Goal: Transaction & Acquisition: Purchase product/service

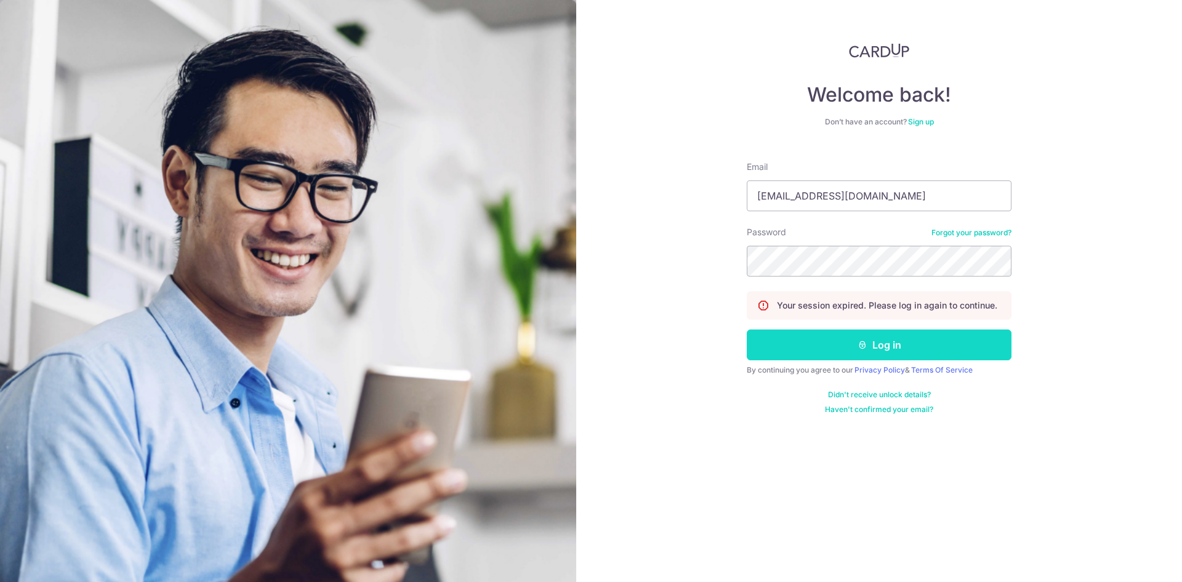
click at [825, 343] on button "Log in" at bounding box center [879, 344] width 265 height 31
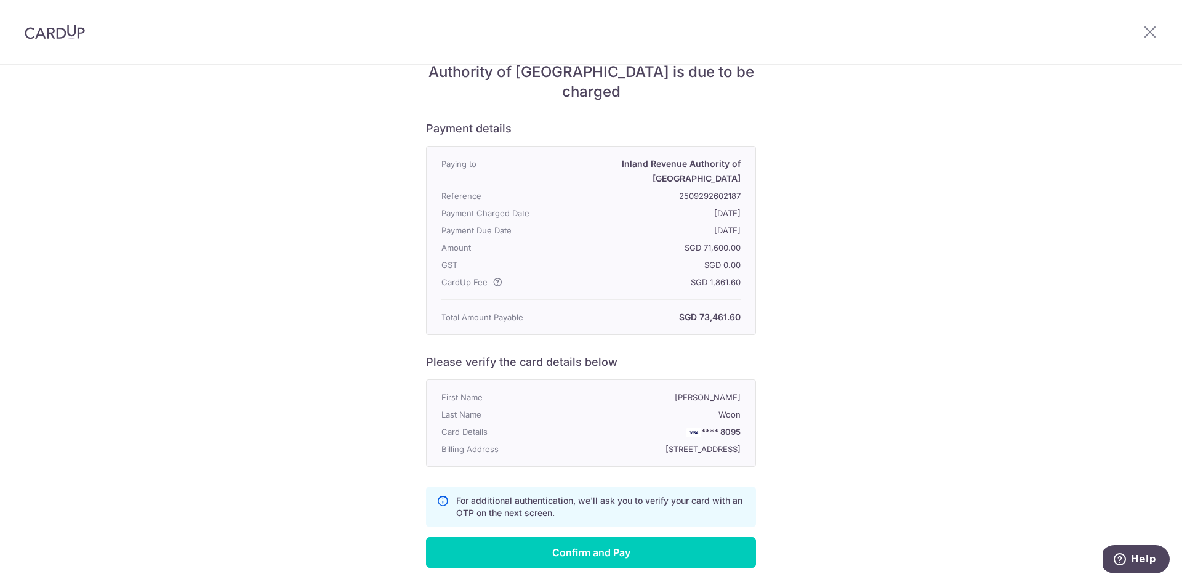
scroll to position [118, 0]
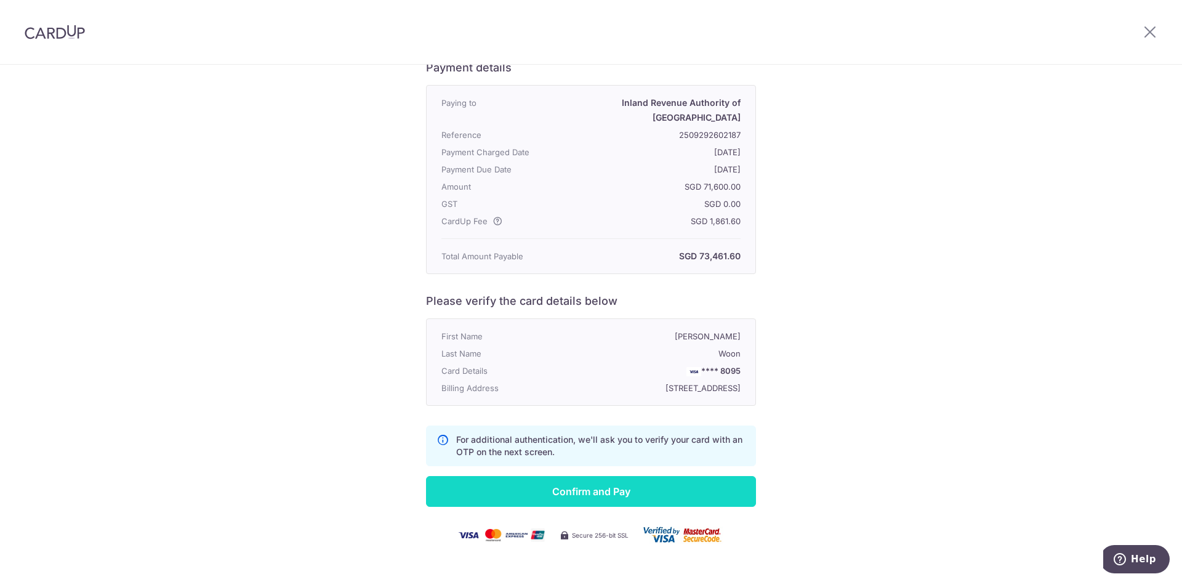
click at [618, 476] on input "Confirm and Pay" at bounding box center [591, 491] width 330 height 31
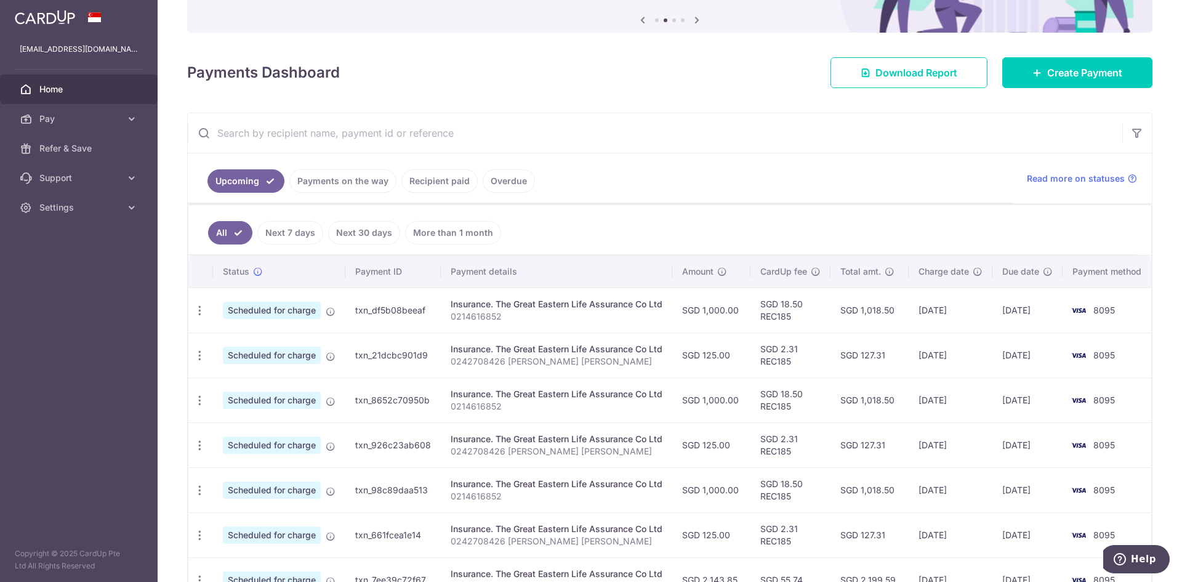
scroll to position [123, 0]
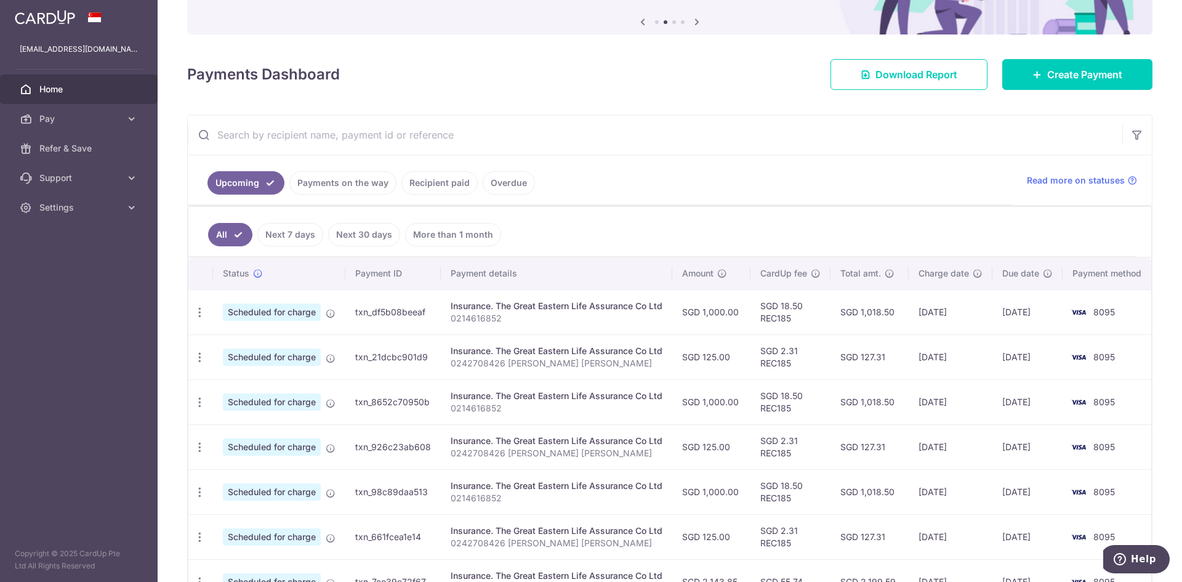
click at [339, 181] on link "Payments on the way" at bounding box center [342, 182] width 107 height 23
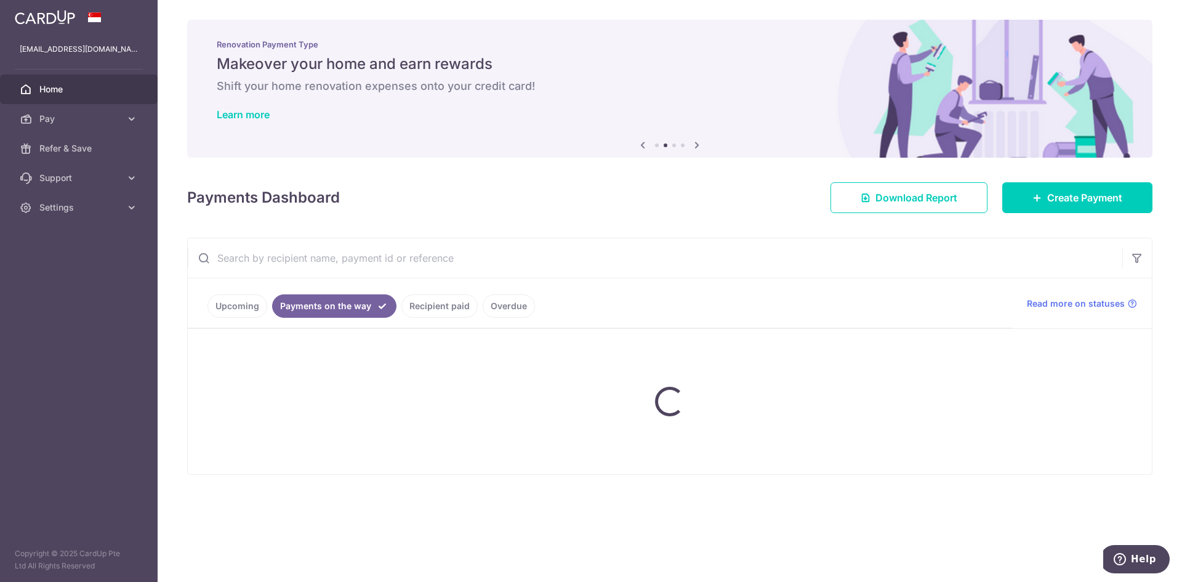
scroll to position [0, 0]
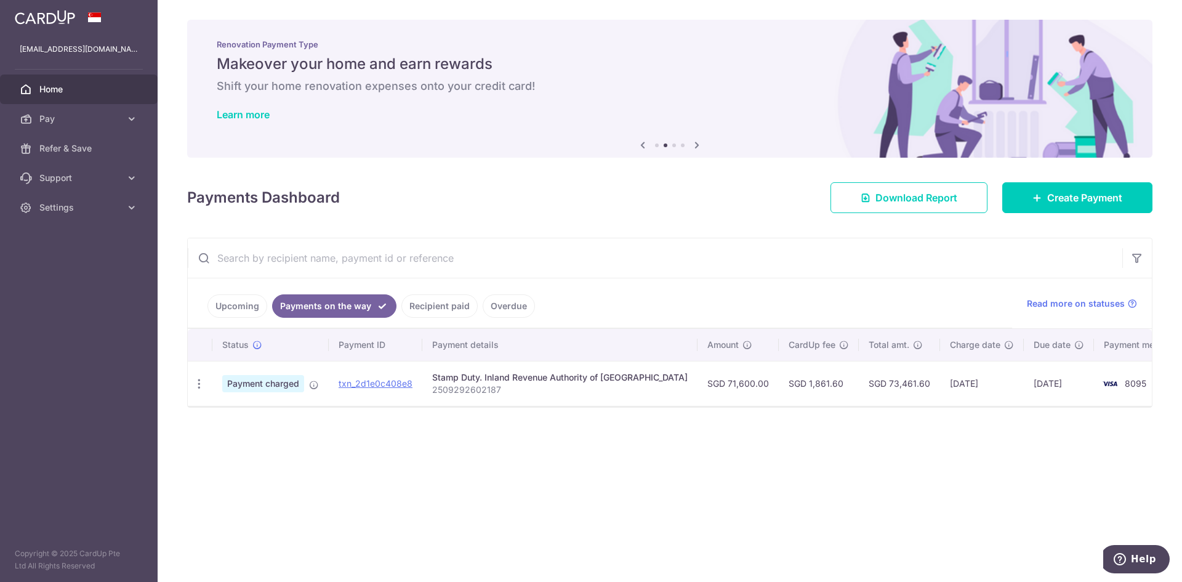
click at [826, 452] on div "× Pause Schedule Pause all future payments in this series Pause just this one p…" at bounding box center [670, 291] width 1025 height 582
click at [845, 452] on div "× Pause Schedule Pause all future payments in this series Pause just this one p…" at bounding box center [670, 291] width 1025 height 582
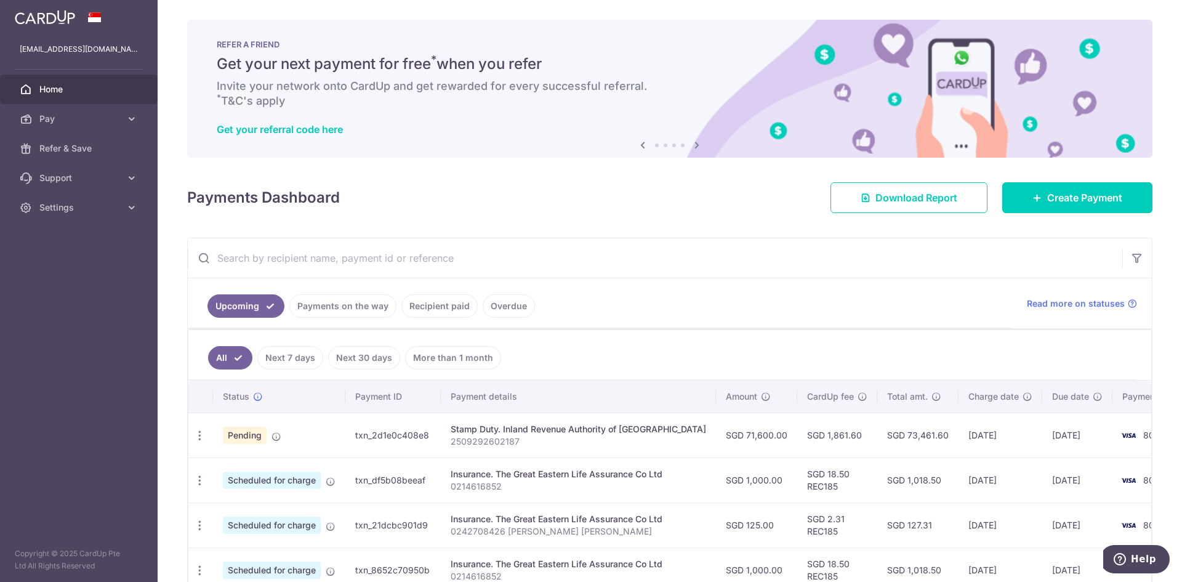
scroll to position [62, 0]
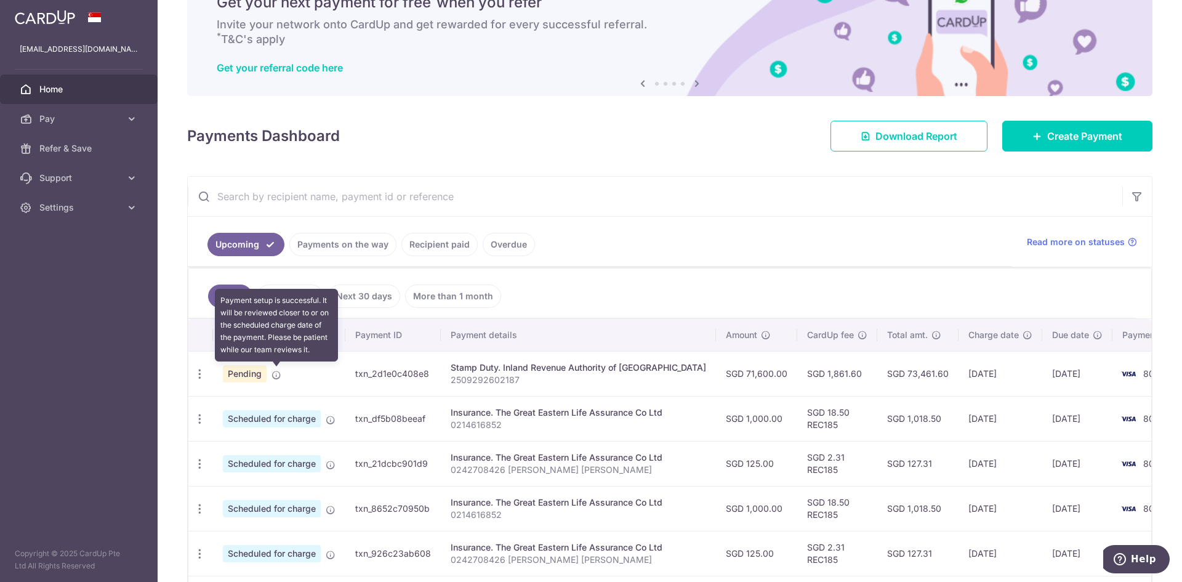
click at [280, 376] on icon at bounding box center [277, 375] width 10 height 10
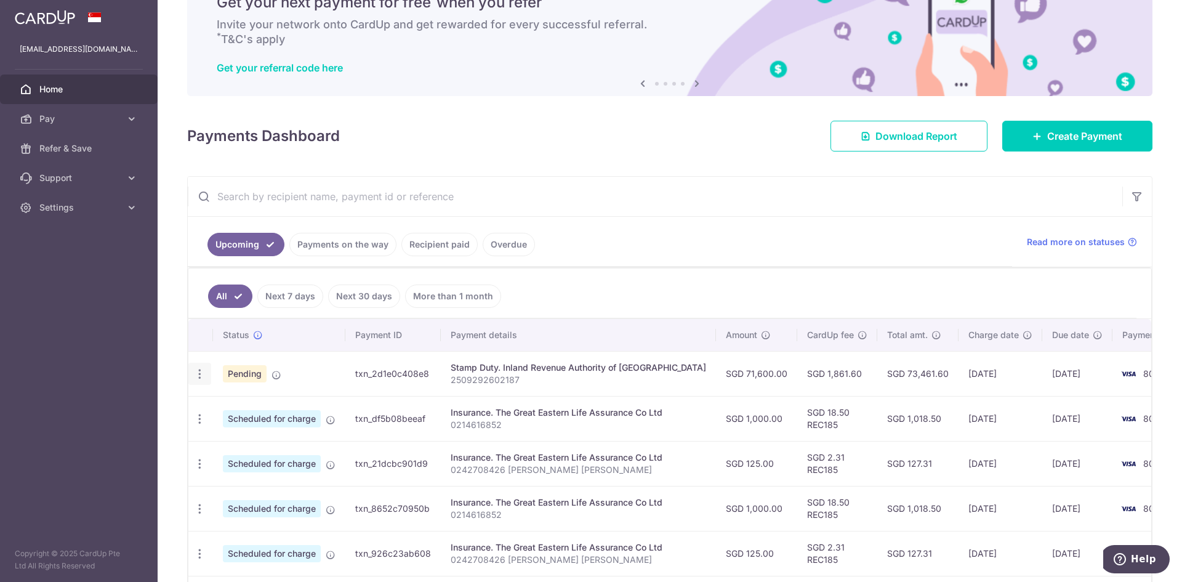
click at [196, 376] on icon "button" at bounding box center [199, 374] width 13 height 13
drag, startPoint x: 661, startPoint y: 273, endPoint x: 656, endPoint y: 279, distance: 7.5
click at [659, 275] on ul "All Next 7 days Next 30 days More than 1 month" at bounding box center [662, 293] width 948 height 50
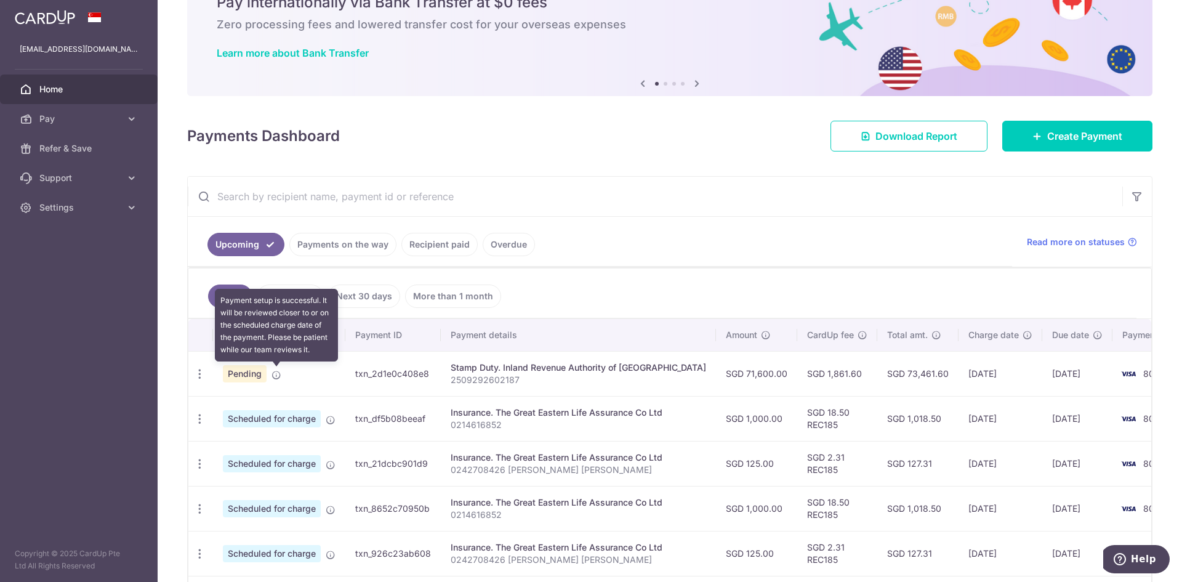
click at [274, 374] on icon at bounding box center [277, 375] width 10 height 10
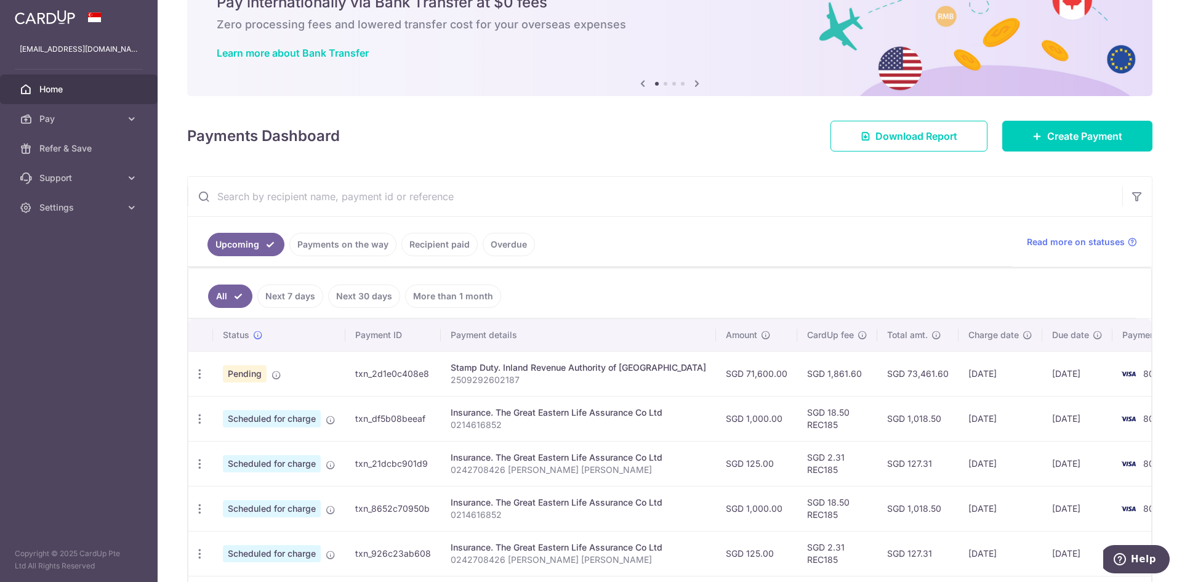
click at [749, 204] on input "text" at bounding box center [655, 196] width 935 height 39
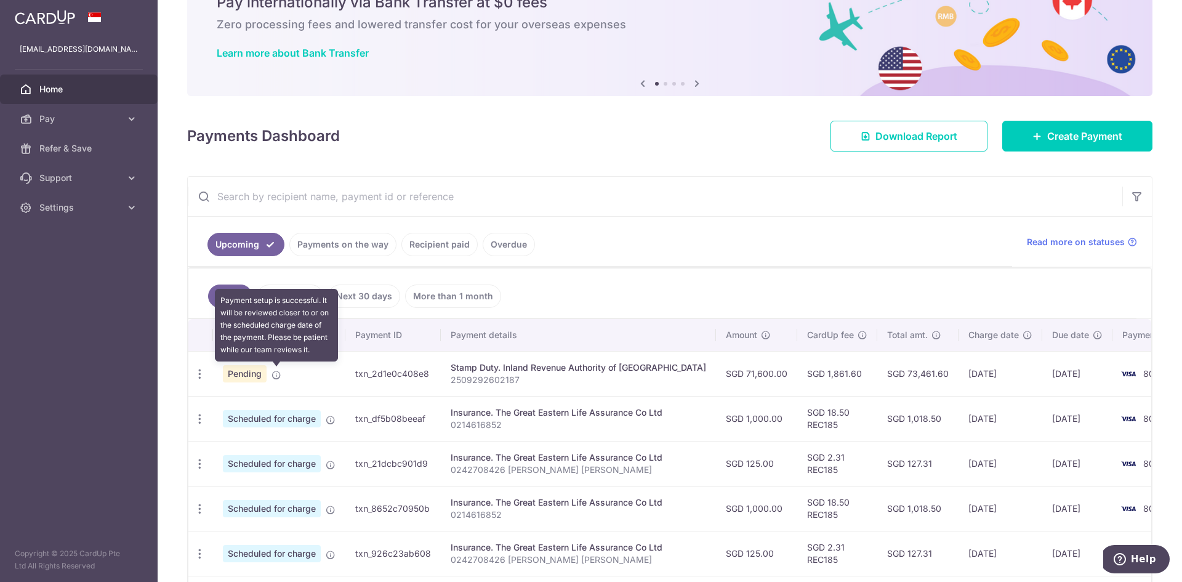
click at [278, 376] on icon at bounding box center [277, 375] width 10 height 10
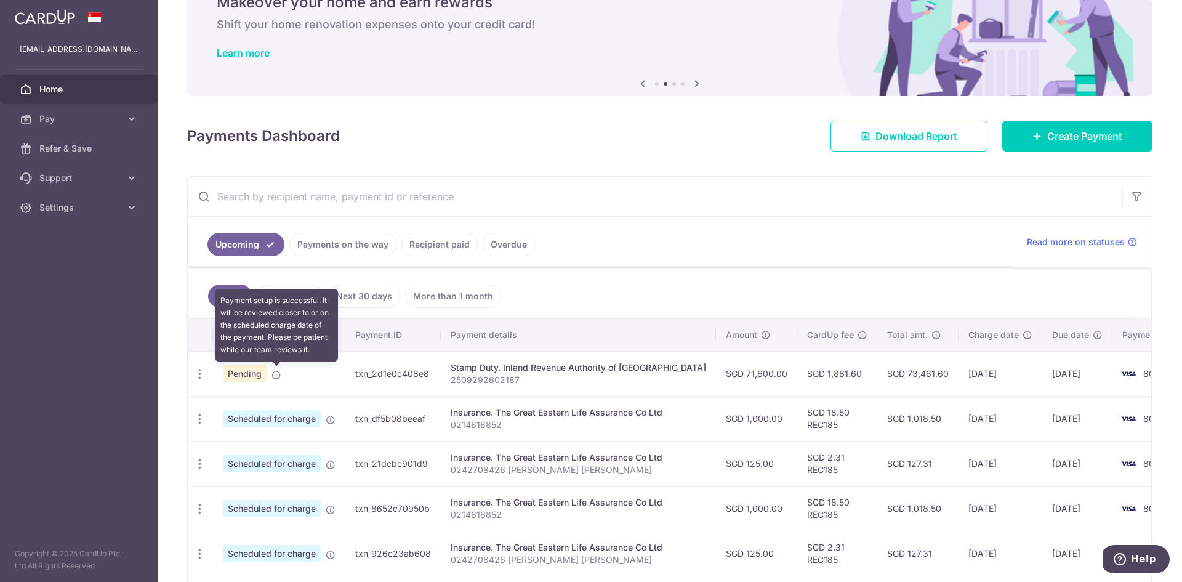
click at [275, 374] on icon at bounding box center [277, 375] width 10 height 10
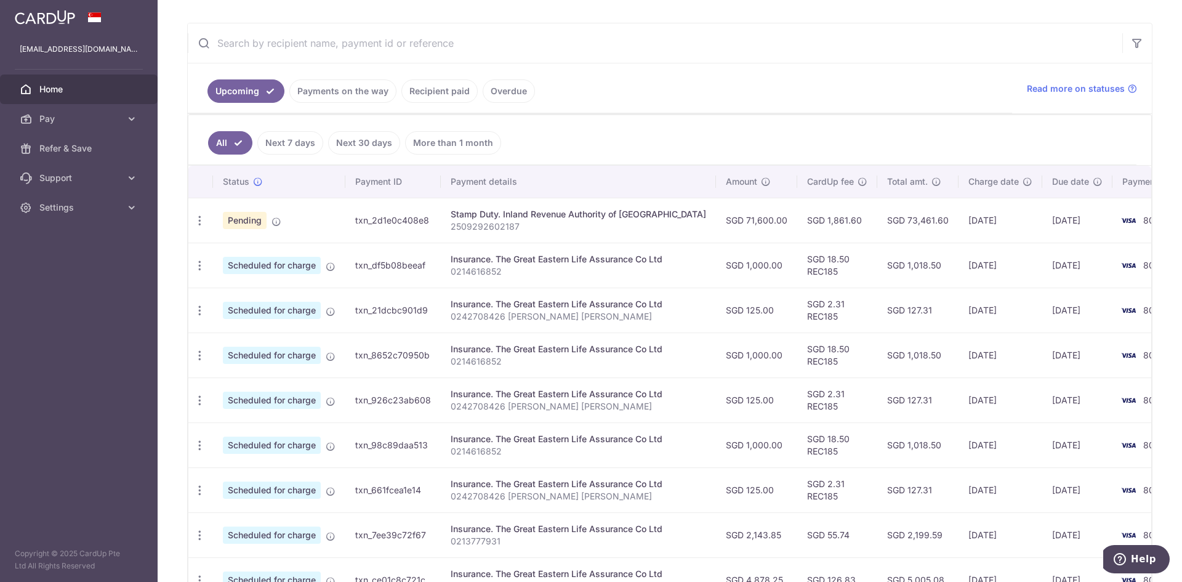
scroll to position [185, 0]
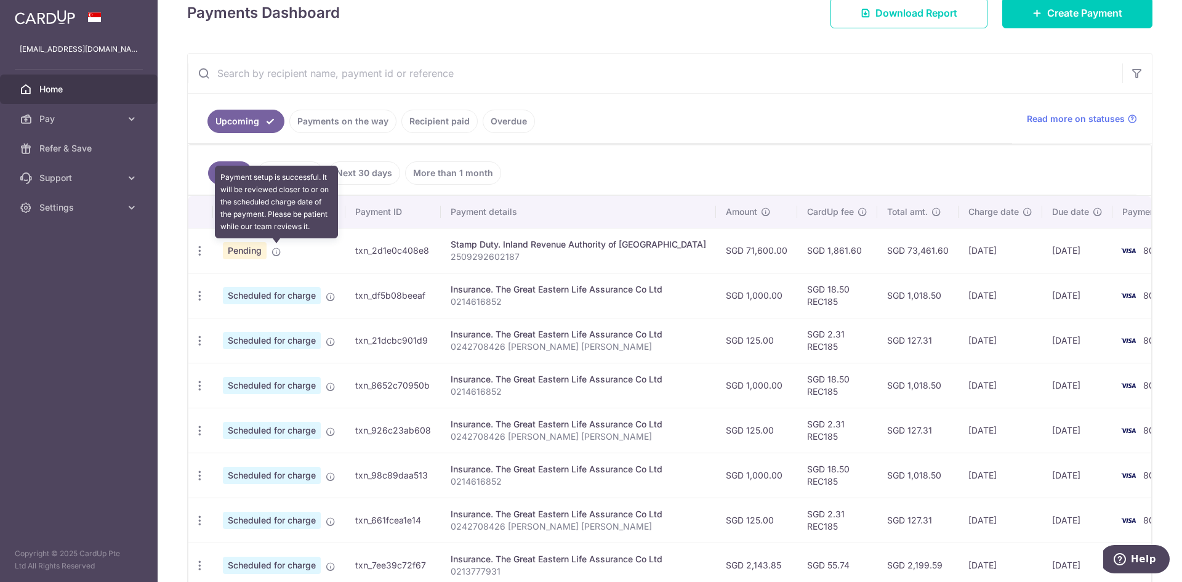
click at [276, 250] on icon at bounding box center [277, 252] width 10 height 10
click at [273, 250] on icon at bounding box center [277, 252] width 10 height 10
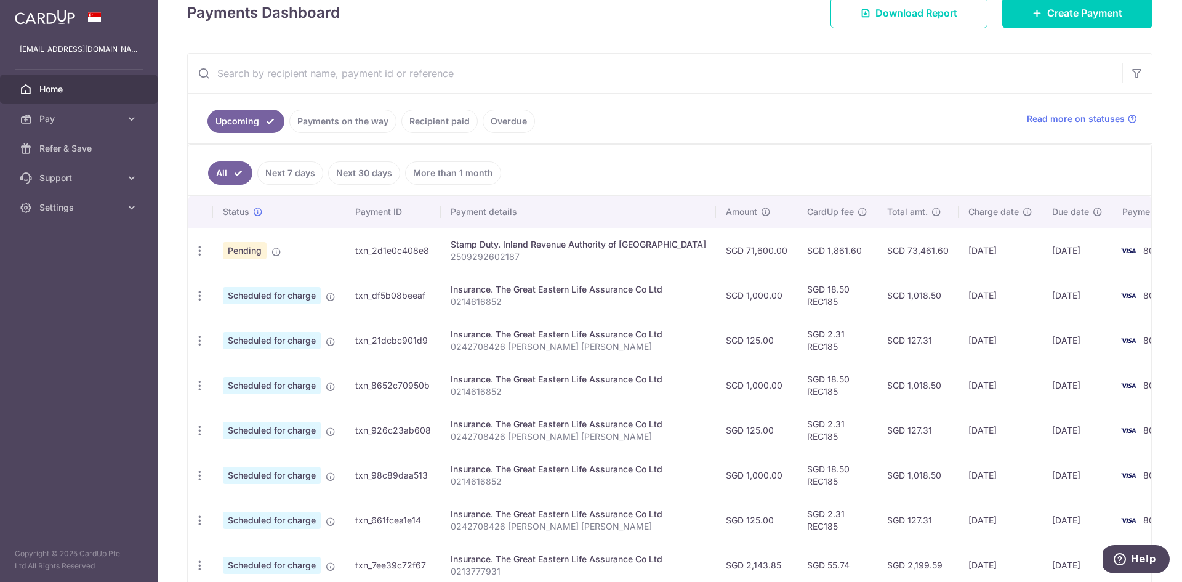
click at [817, 256] on td "SGD 1,861.60" at bounding box center [837, 250] width 80 height 45
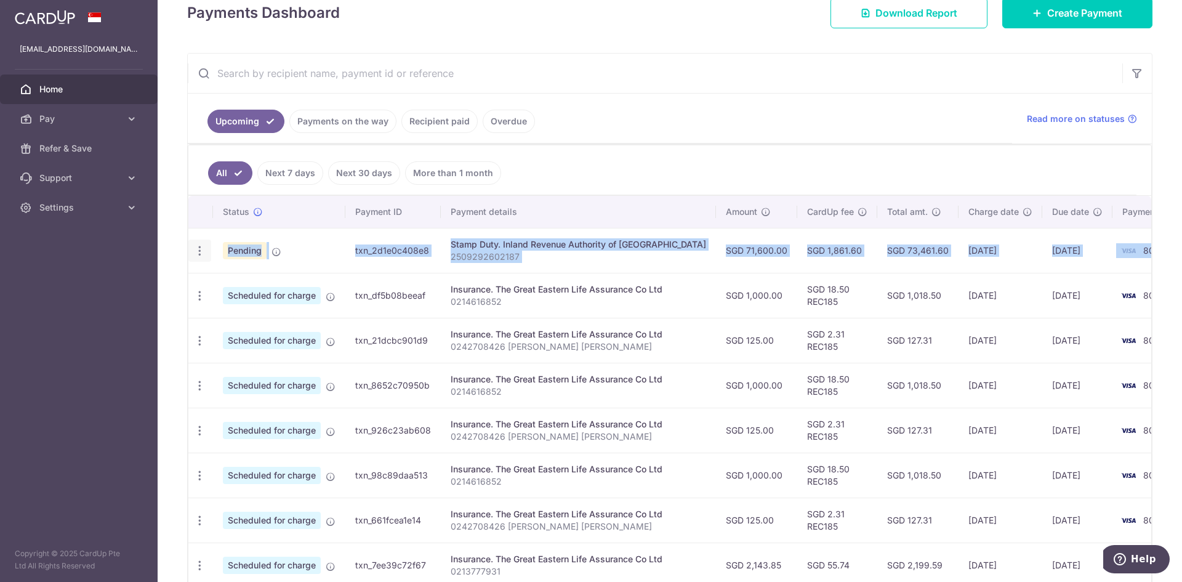
drag, startPoint x: 1120, startPoint y: 249, endPoint x: 202, endPoint y: 246, distance: 918.0
click at [202, 246] on tr "Update payment Cancel payment Upload doc Pending txn_2d1e0c408e8 Stamp Duty. In…" at bounding box center [697, 250] width 1018 height 45
click at [292, 249] on td "Pending" at bounding box center [279, 250] width 132 height 45
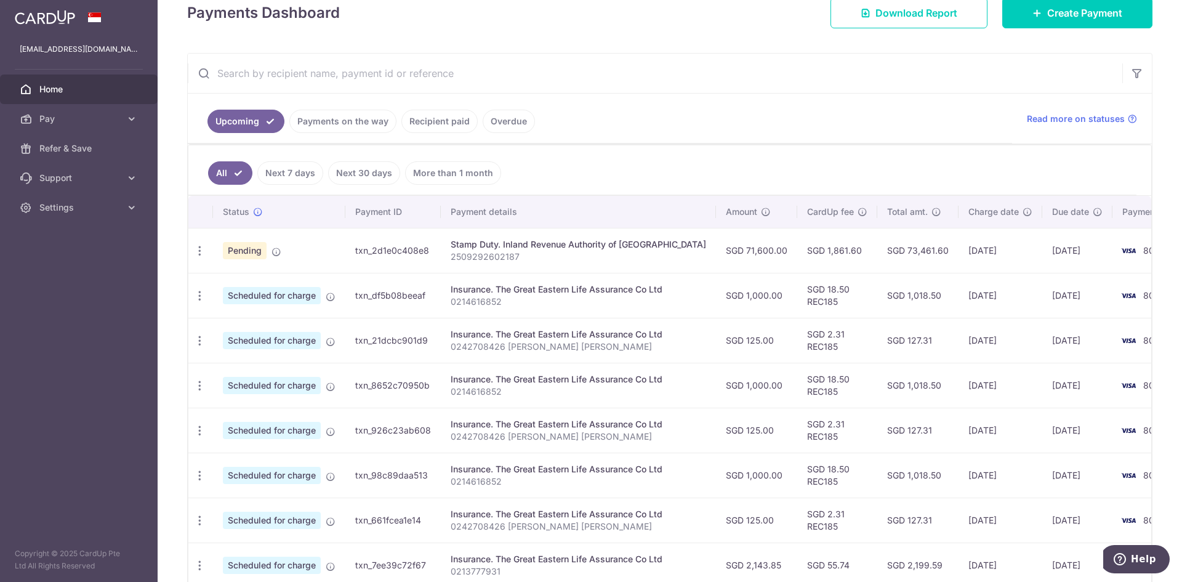
click at [306, 250] on td "Pending" at bounding box center [279, 250] width 132 height 45
click at [305, 251] on td "Pending" at bounding box center [279, 250] width 132 height 45
click at [299, 252] on td "Pending" at bounding box center [279, 250] width 132 height 45
click at [297, 252] on td "Pending" at bounding box center [279, 250] width 132 height 45
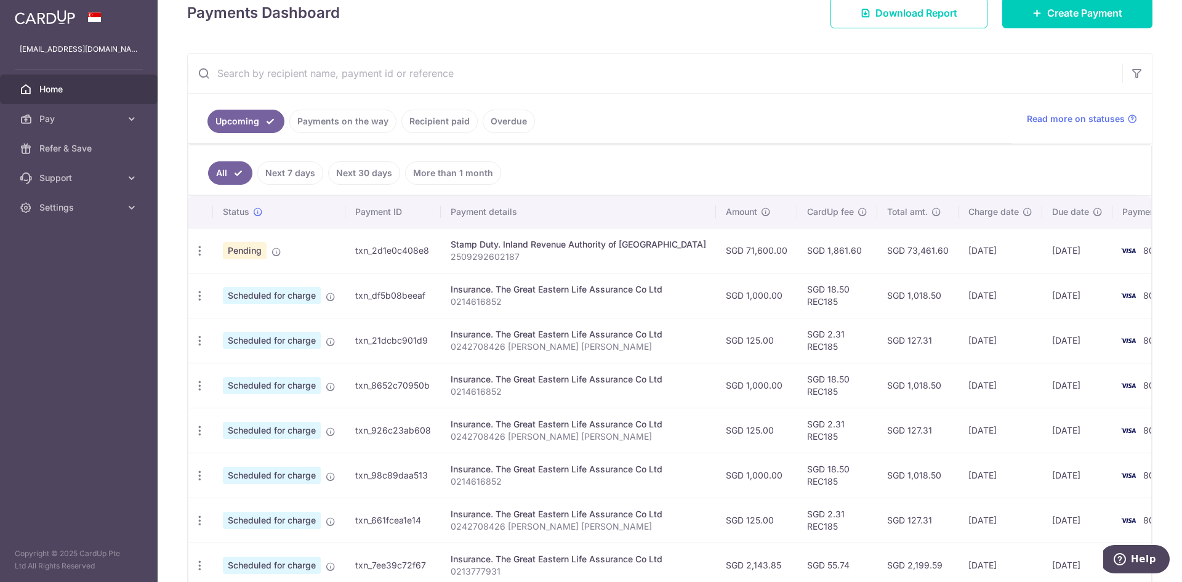
click at [1063, 260] on td "09/10/2025" at bounding box center [1077, 250] width 70 height 45
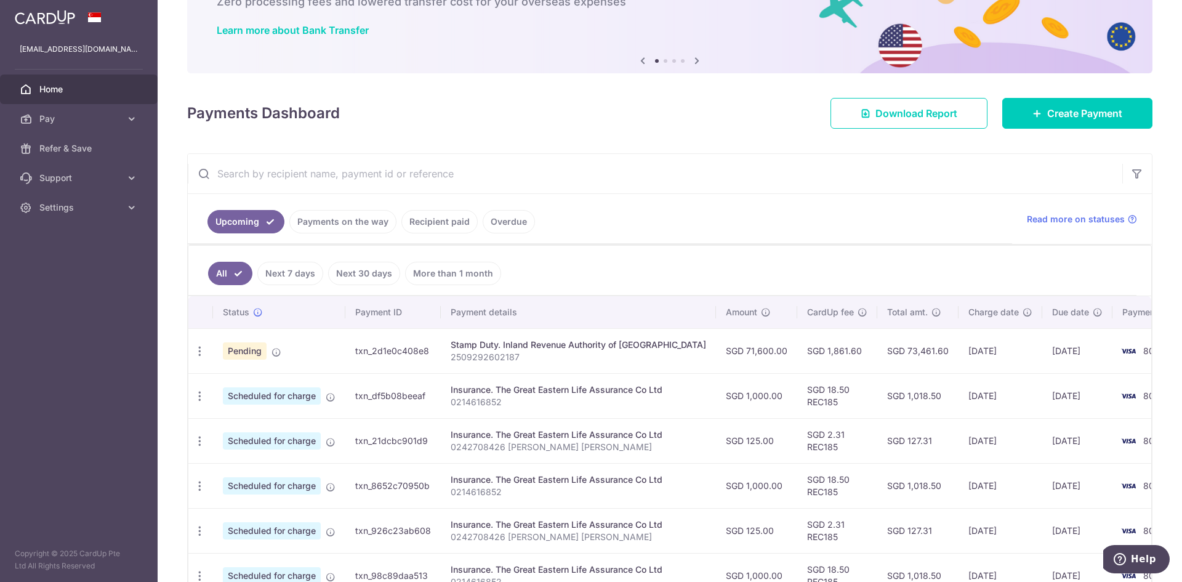
scroll to position [308, 0]
